Goal: Task Accomplishment & Management: Manage account settings

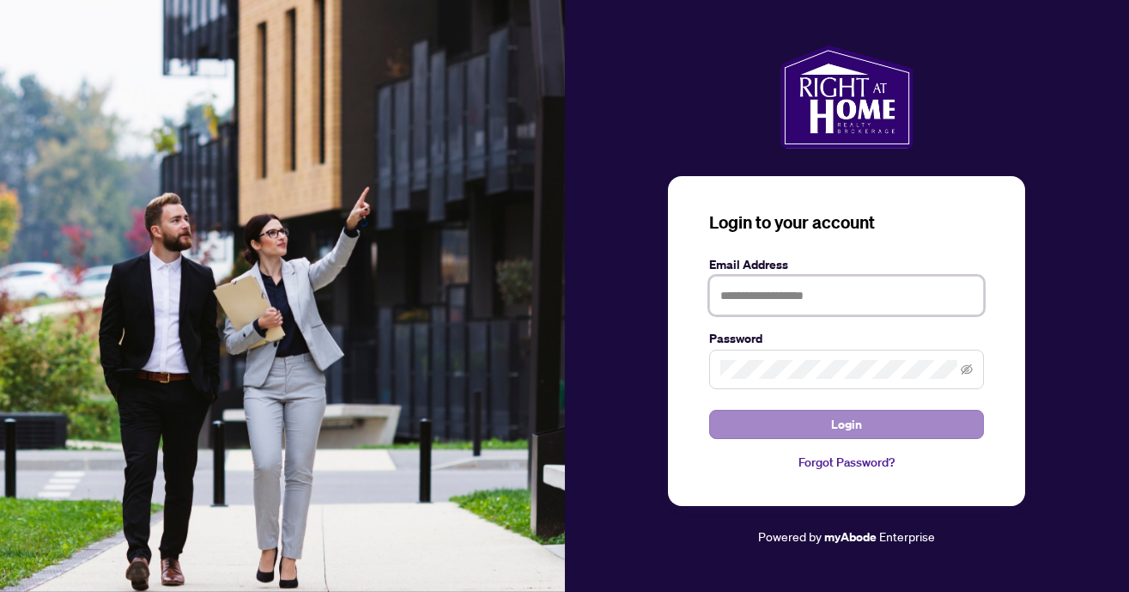
type input "**********"
click at [879, 431] on button "Login" at bounding box center [846, 424] width 275 height 29
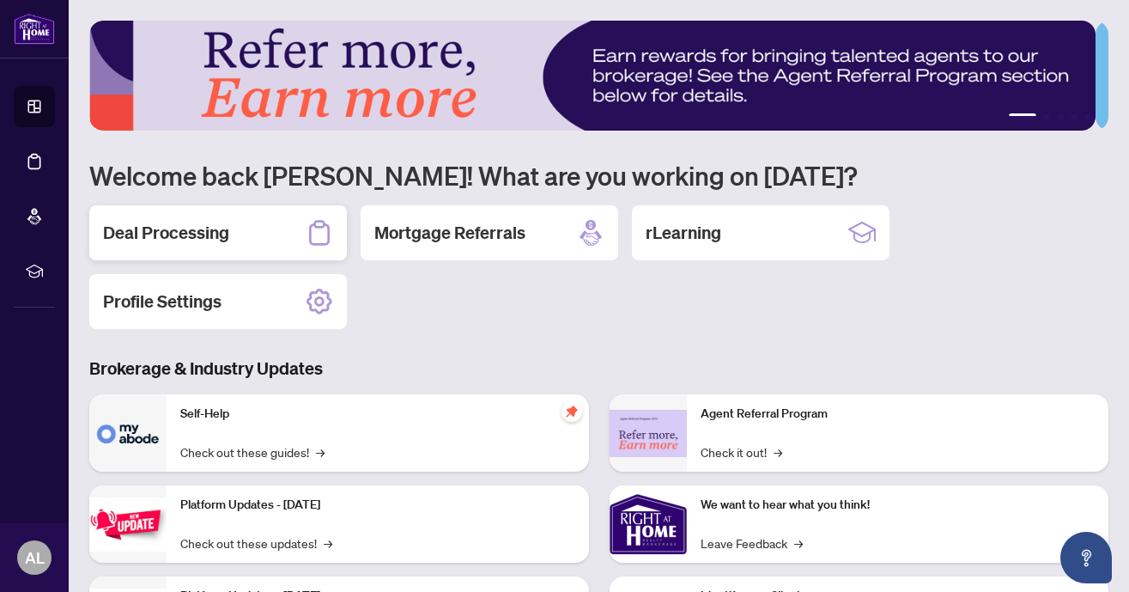
click at [162, 240] on h2 "Deal Processing" at bounding box center [166, 233] width 126 height 24
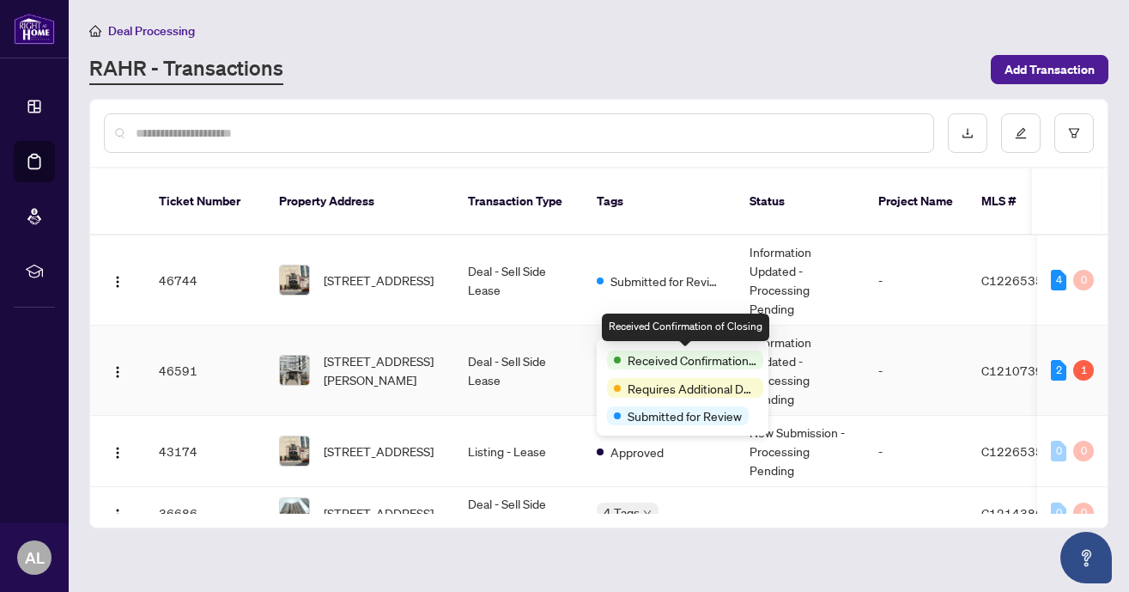
click at [635, 356] on span "Received Confirmation of Closing" at bounding box center [692, 359] width 129 height 19
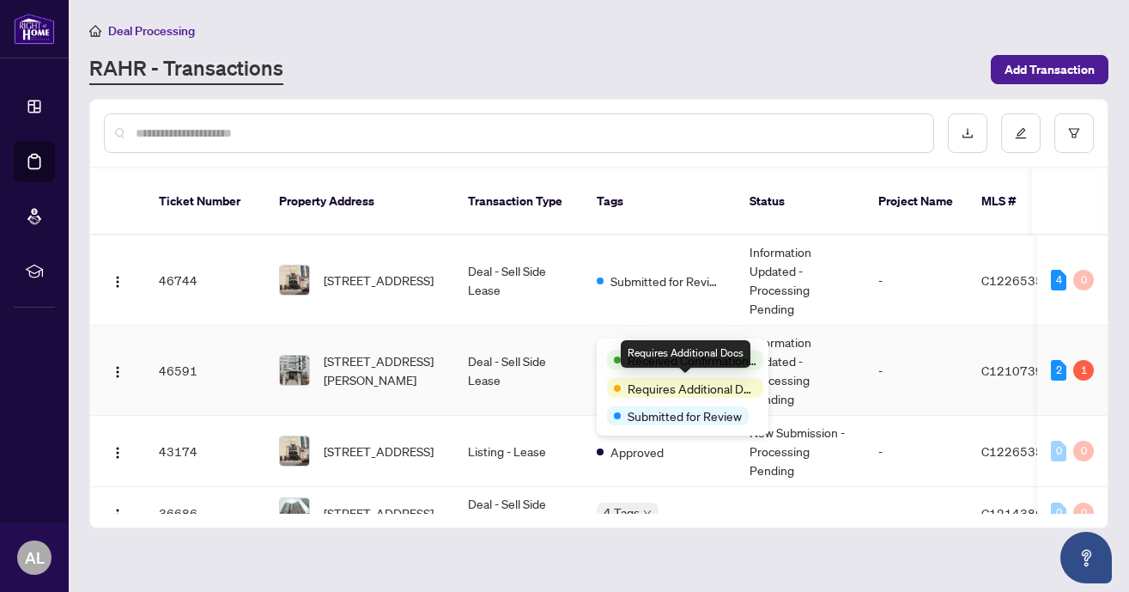
click at [642, 391] on span "Requires Additional Docs" at bounding box center [692, 388] width 129 height 19
click at [671, 350] on div "Requires Additional Docs" at bounding box center [686, 353] width 130 height 27
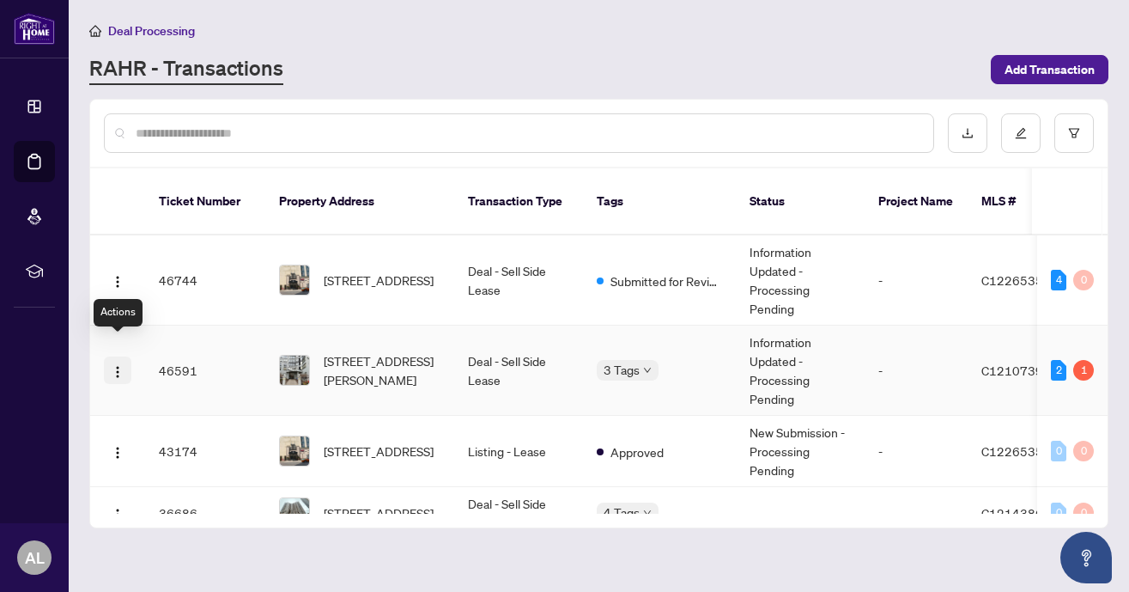
click at [113, 361] on span "button" at bounding box center [118, 370] width 14 height 19
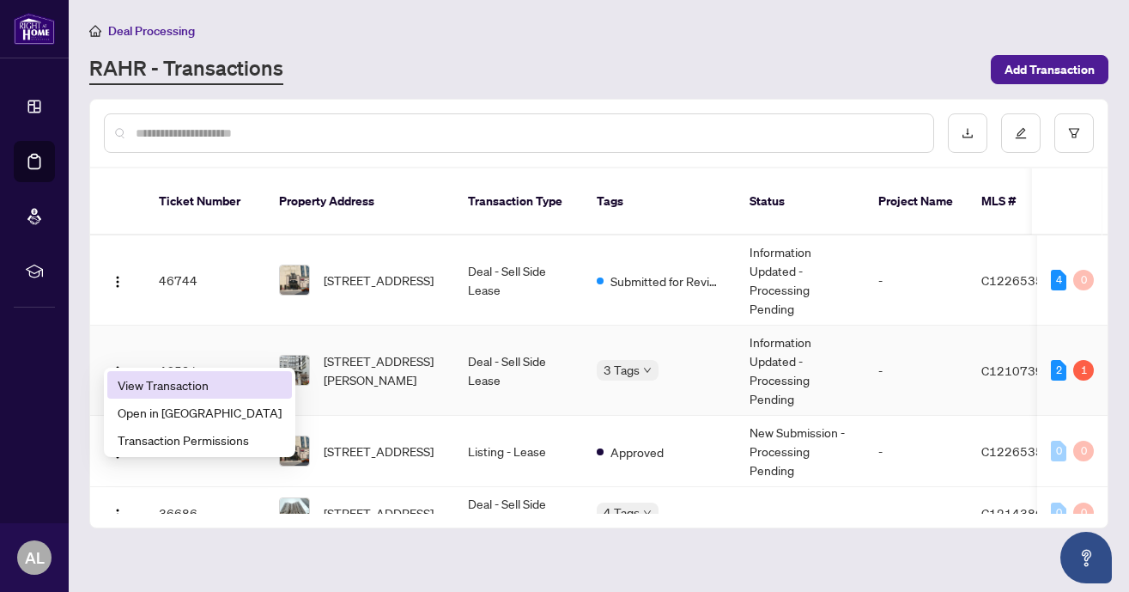
click at [125, 374] on li "View Transaction" at bounding box center [199, 384] width 185 height 27
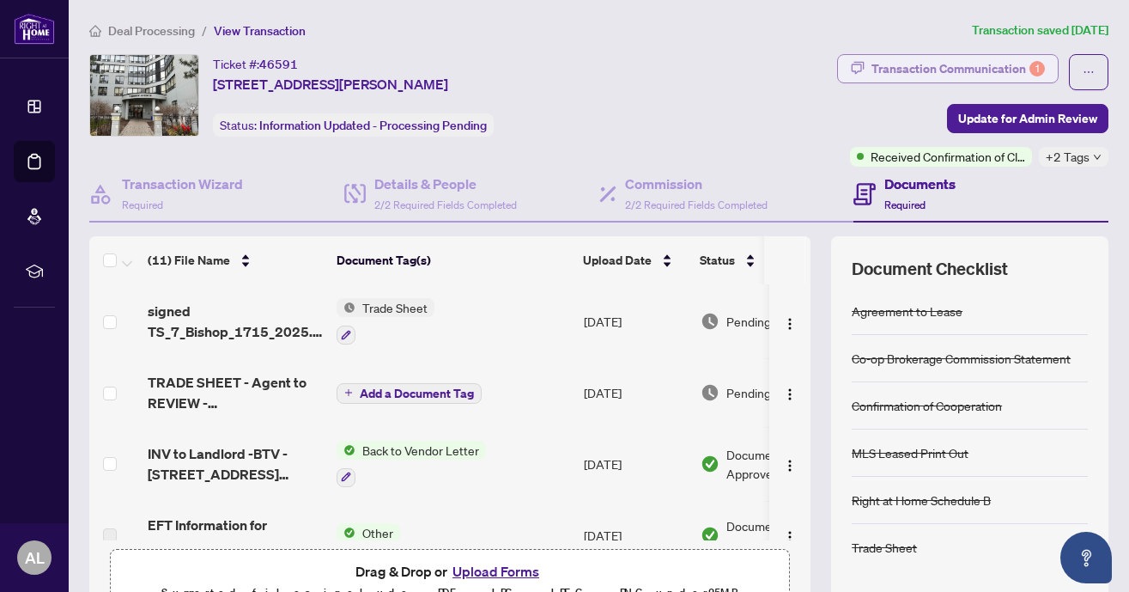
click at [945, 70] on div "Transaction Communication 1" at bounding box center [958, 68] width 173 height 27
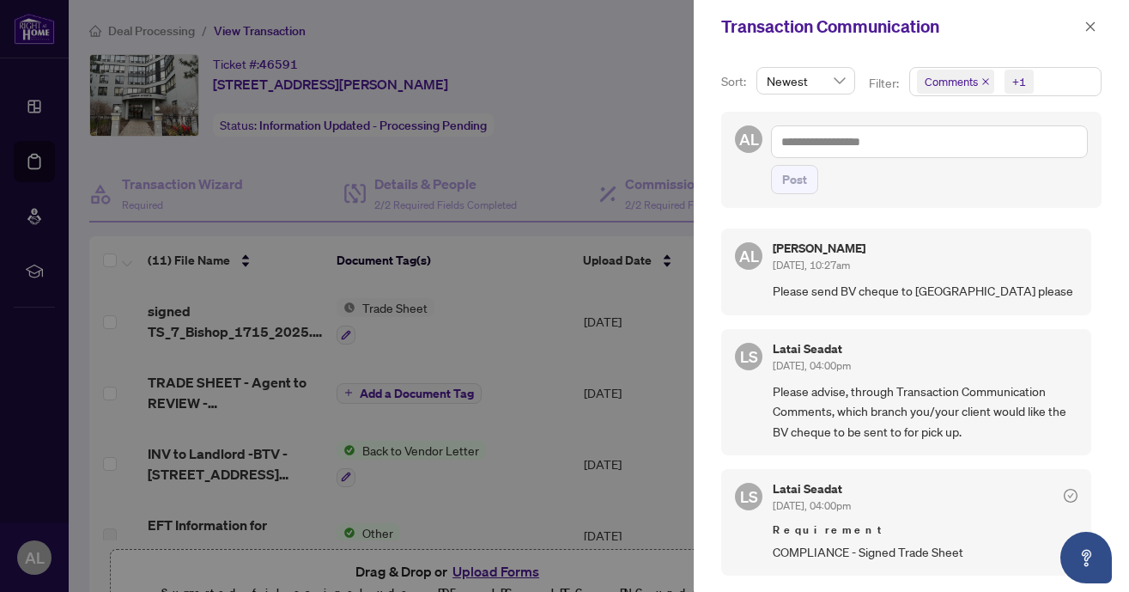
click at [550, 69] on div at bounding box center [564, 296] width 1129 height 592
click at [1085, 26] on icon "close" at bounding box center [1091, 27] width 12 height 12
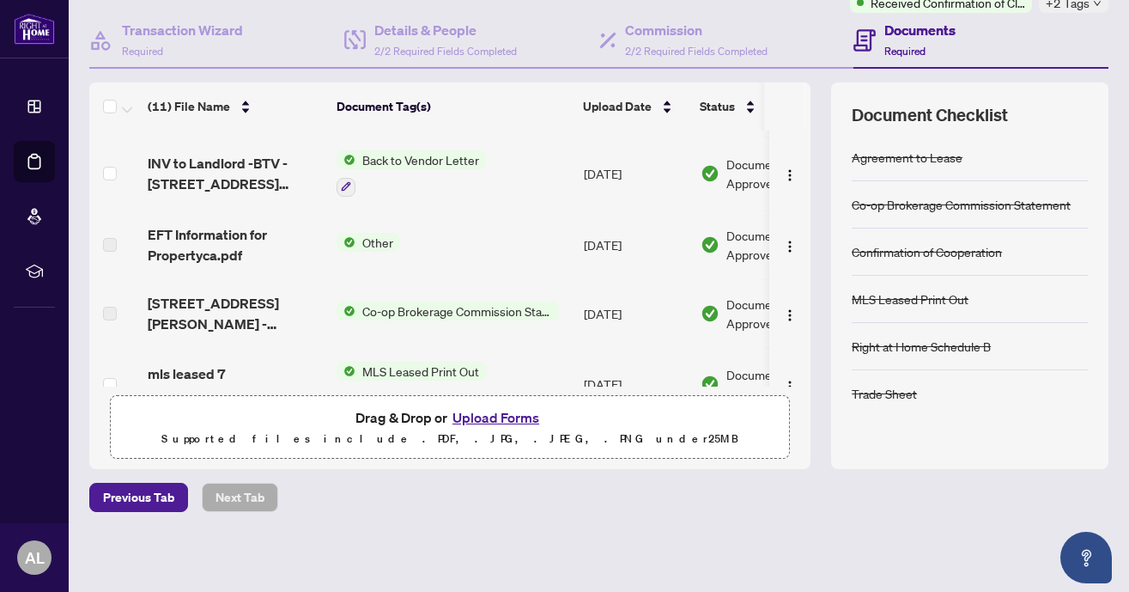
scroll to position [133, 0]
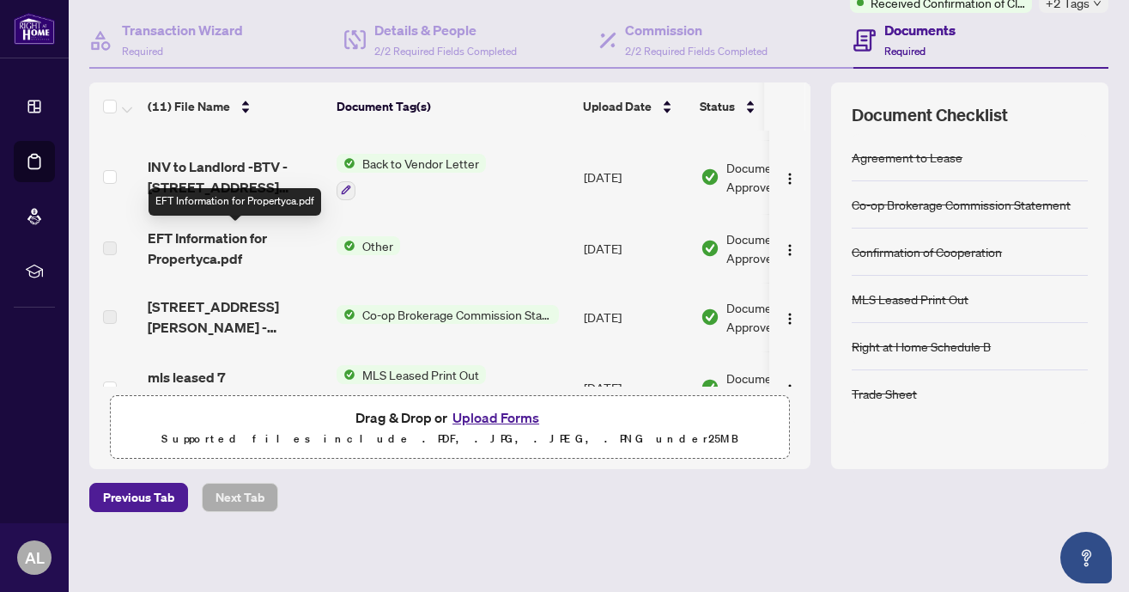
click at [201, 244] on span "EFT Information for Propertyca.pdf" at bounding box center [235, 248] width 175 height 41
click at [377, 242] on span "Other" at bounding box center [378, 245] width 45 height 19
click at [115, 241] on label at bounding box center [110, 248] width 14 height 19
click at [111, 248] on label at bounding box center [110, 248] width 14 height 19
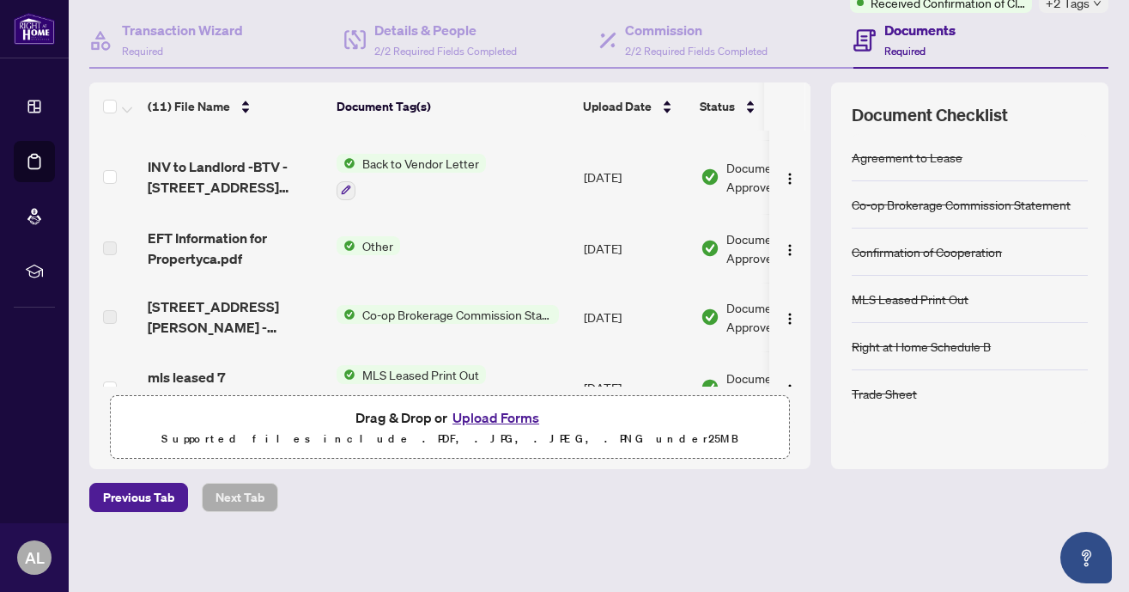
click at [111, 248] on label at bounding box center [110, 248] width 14 height 19
click at [218, 246] on span "EFT Information for Propertyca.pdf" at bounding box center [235, 248] width 175 height 41
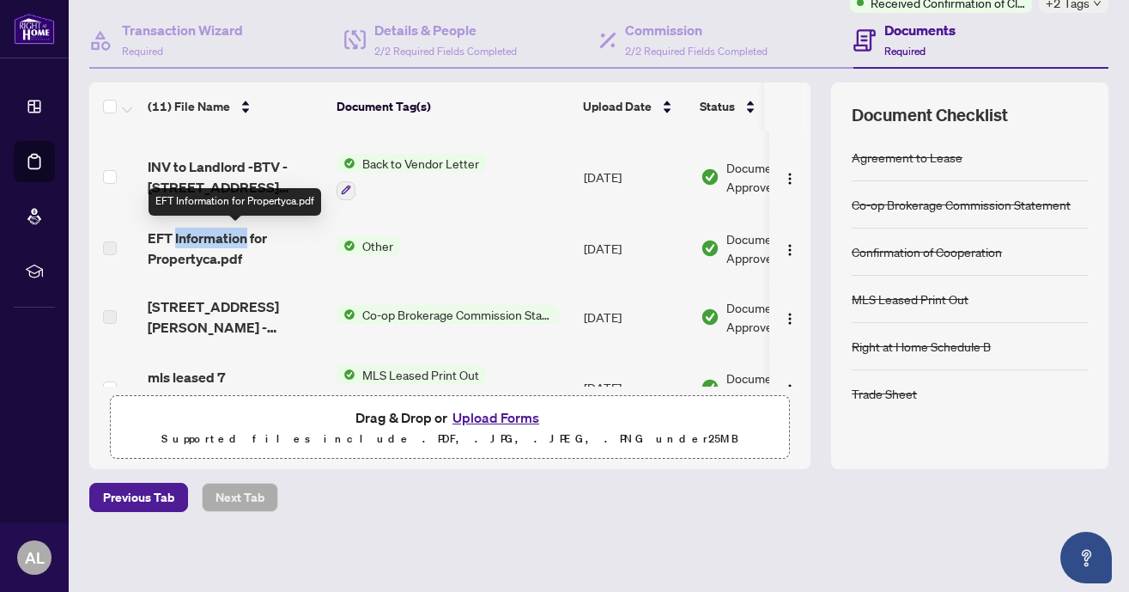
click at [218, 246] on span "EFT Information for Propertyca.pdf" at bounding box center [235, 248] width 175 height 41
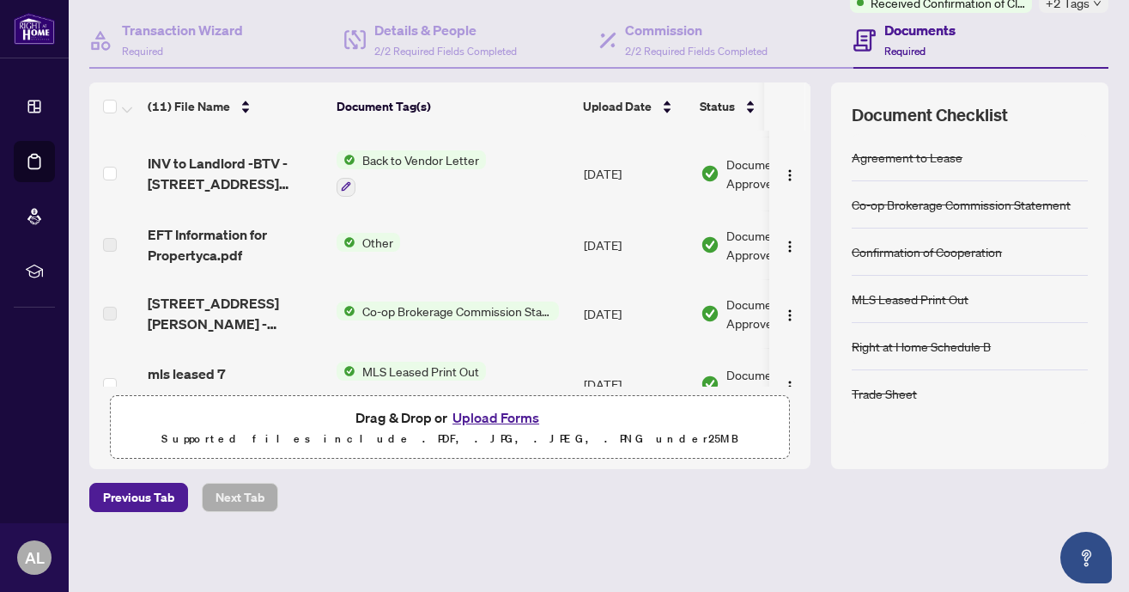
drag, startPoint x: 538, startPoint y: 257, endPoint x: 518, endPoint y: 254, distance: 20.8
click at [518, 254] on td "Other" at bounding box center [453, 244] width 247 height 69
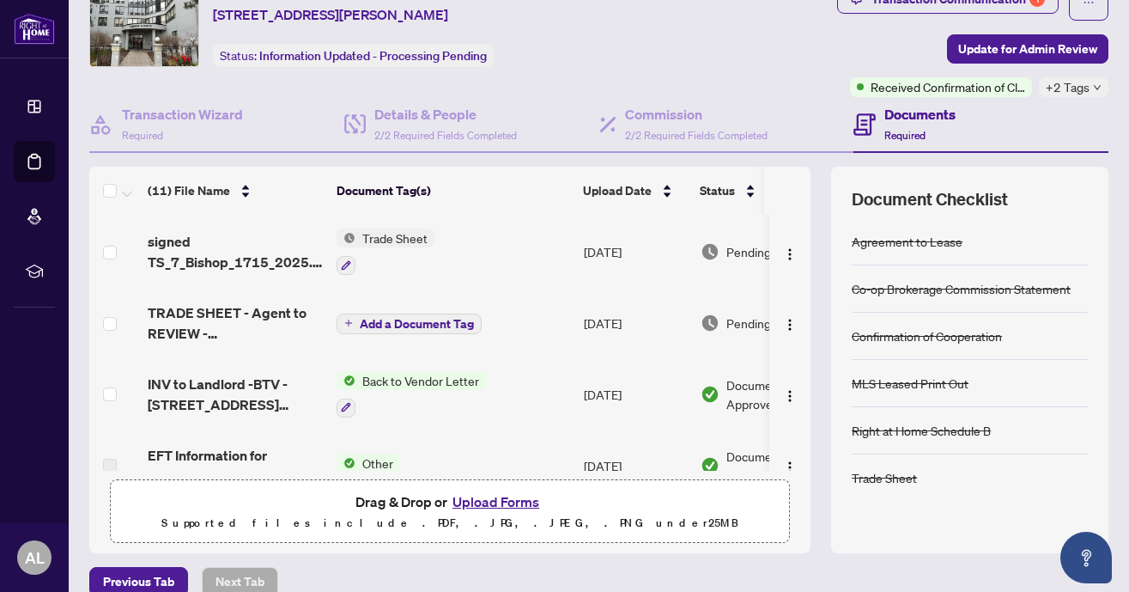
scroll to position [0, 0]
